Goal: Transaction & Acquisition: Subscribe to service/newsletter

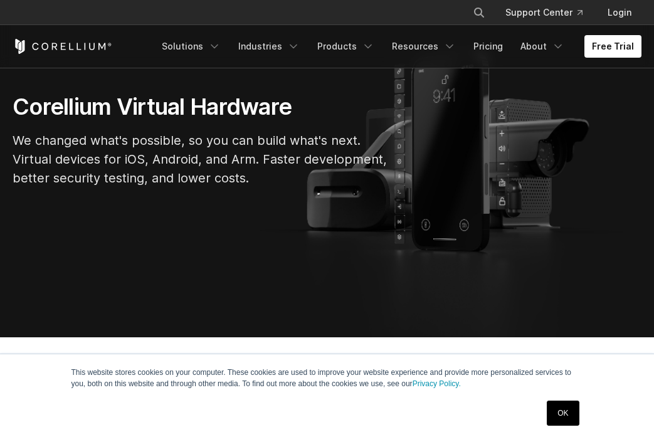
click at [564, 419] on link "OK" at bounding box center [563, 413] width 32 height 25
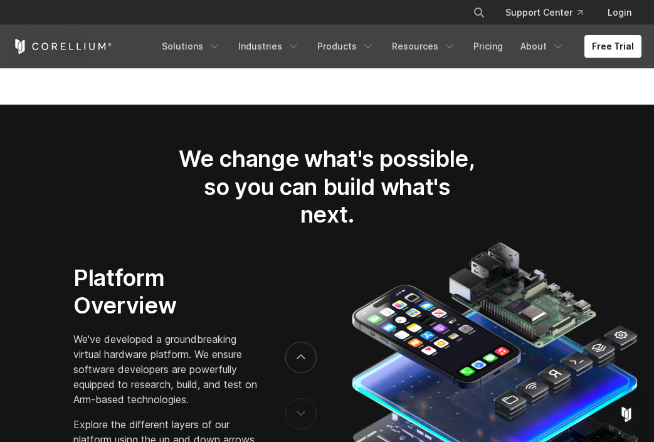
scroll to position [1731, 0]
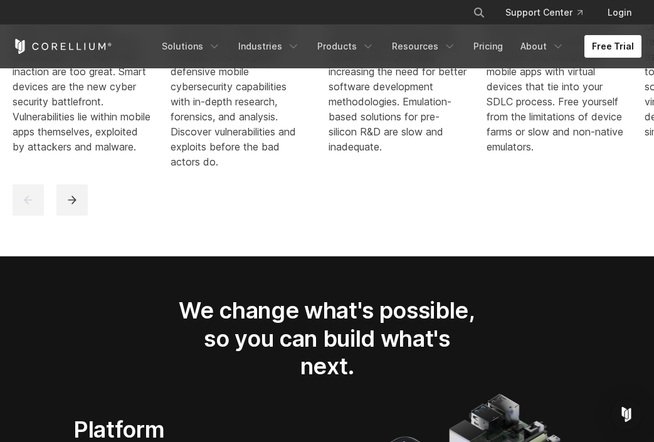
click at [614, 48] on link "Free Trial" at bounding box center [612, 46] width 57 height 23
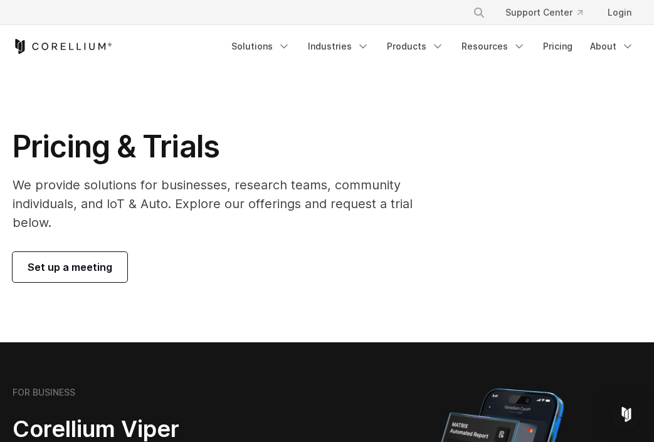
click at [74, 272] on span "Set up a meeting" at bounding box center [70, 267] width 85 height 15
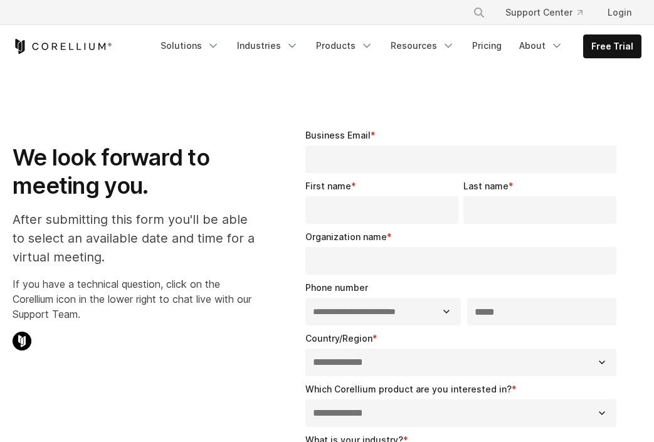
select select "**"
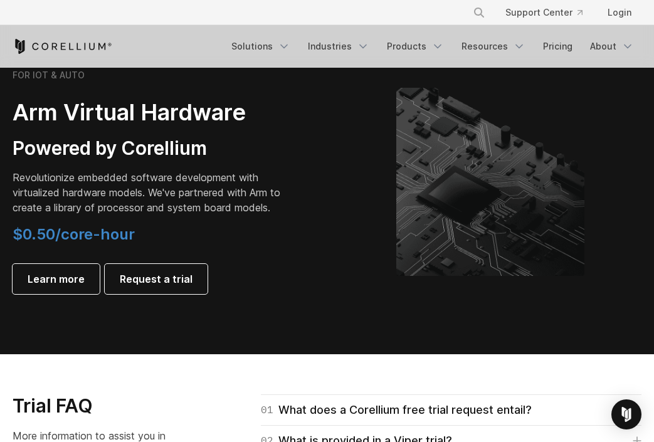
scroll to position [1505, 0]
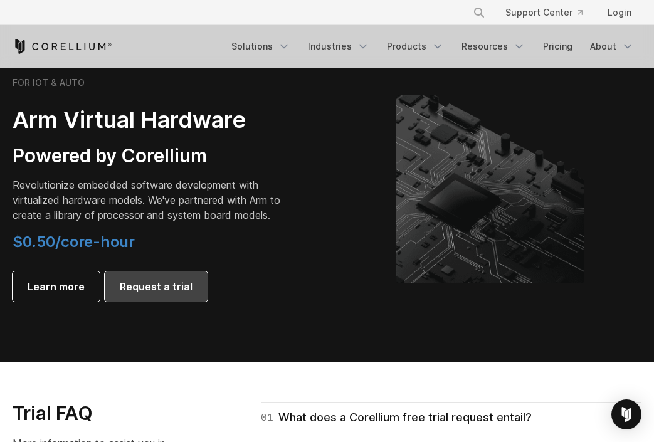
click at [155, 294] on span "Request a trial" at bounding box center [156, 286] width 73 height 15
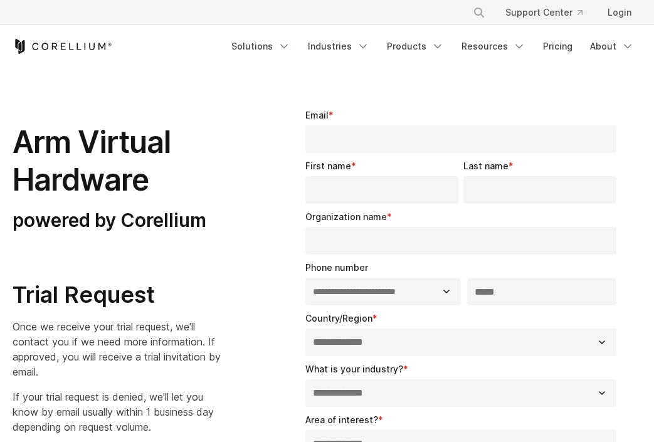
select select "**"
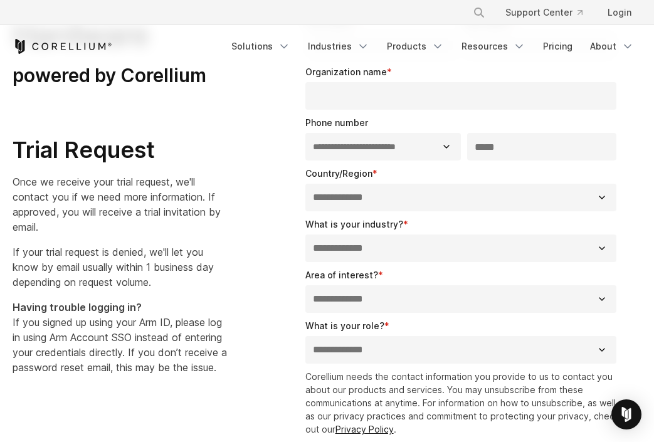
scroll to position [150, 0]
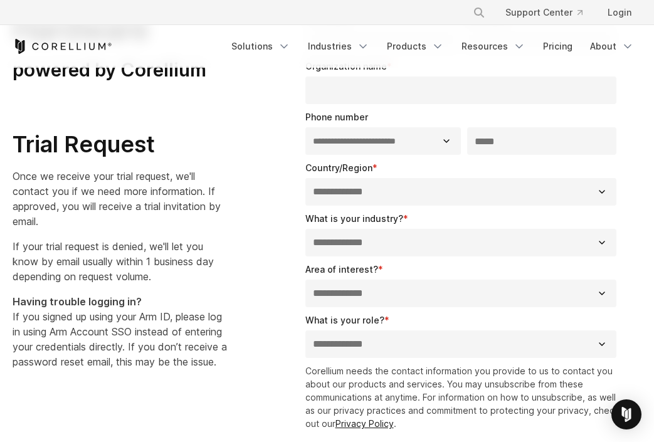
click at [126, 222] on p "Once we receive your trial request, we'll contact you if we need more informati…" at bounding box center [122, 199] width 218 height 60
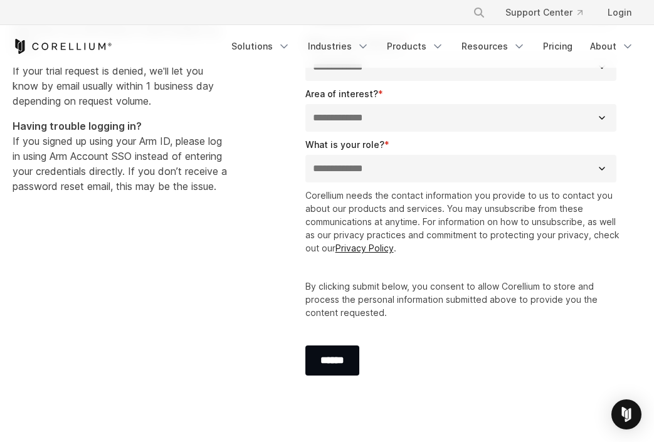
scroll to position [226, 0]
